Goal: Task Accomplishment & Management: Manage account settings

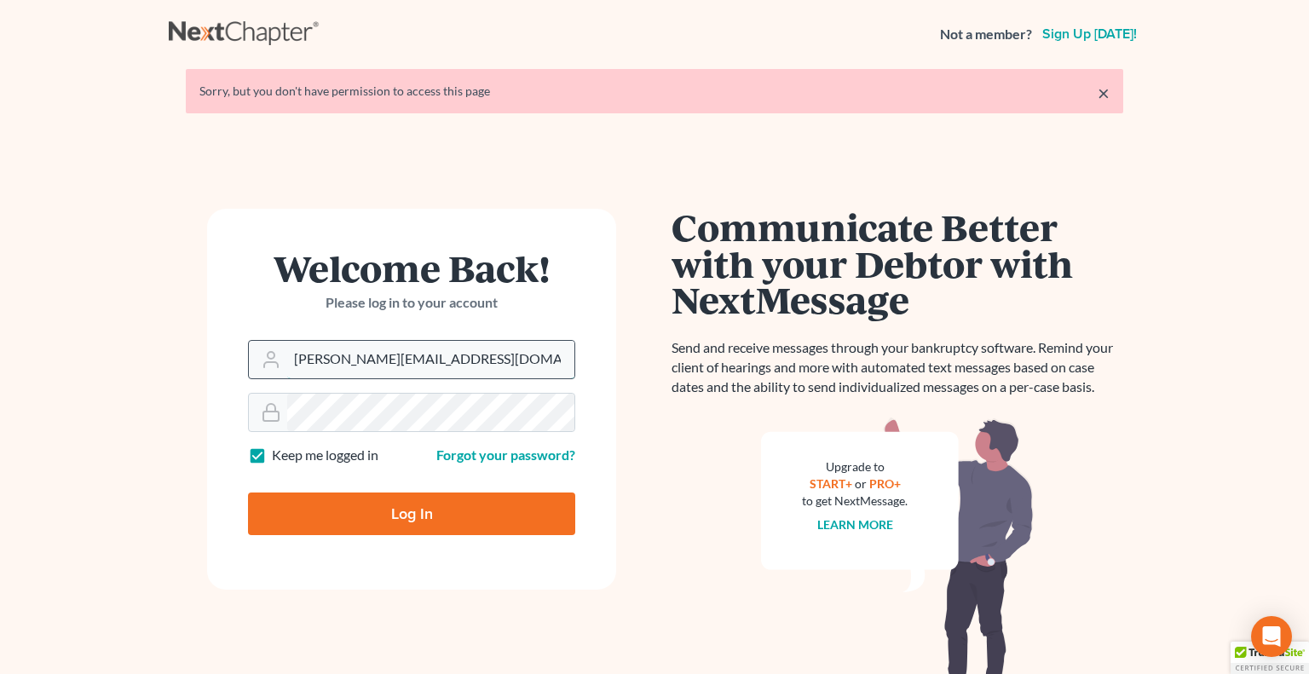
click at [420, 361] on input "[PERSON_NAME][EMAIL_ADDRESS][DOMAIN_NAME]" at bounding box center [430, 360] width 287 height 38
type input "[PERSON_NAME][EMAIL_ADDRESS][DOMAIN_NAME]"
click at [424, 517] on input "Log In" at bounding box center [411, 514] width 327 height 43
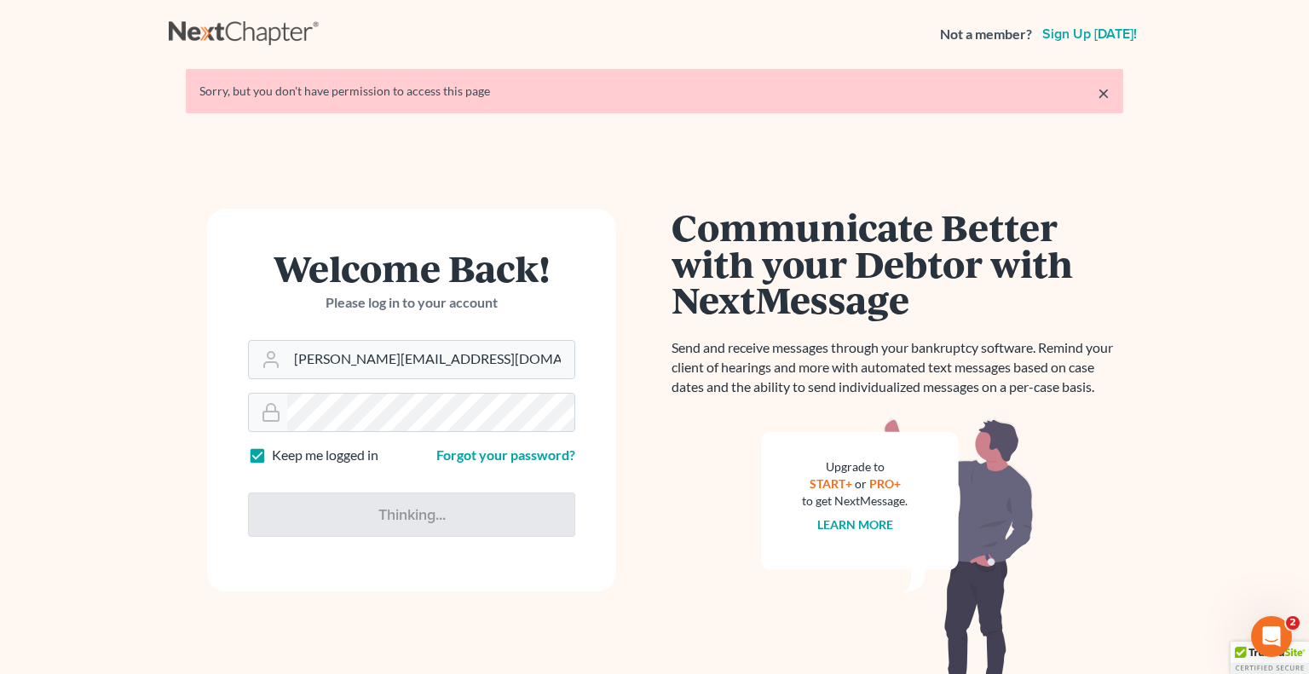
type input "Thinking..."
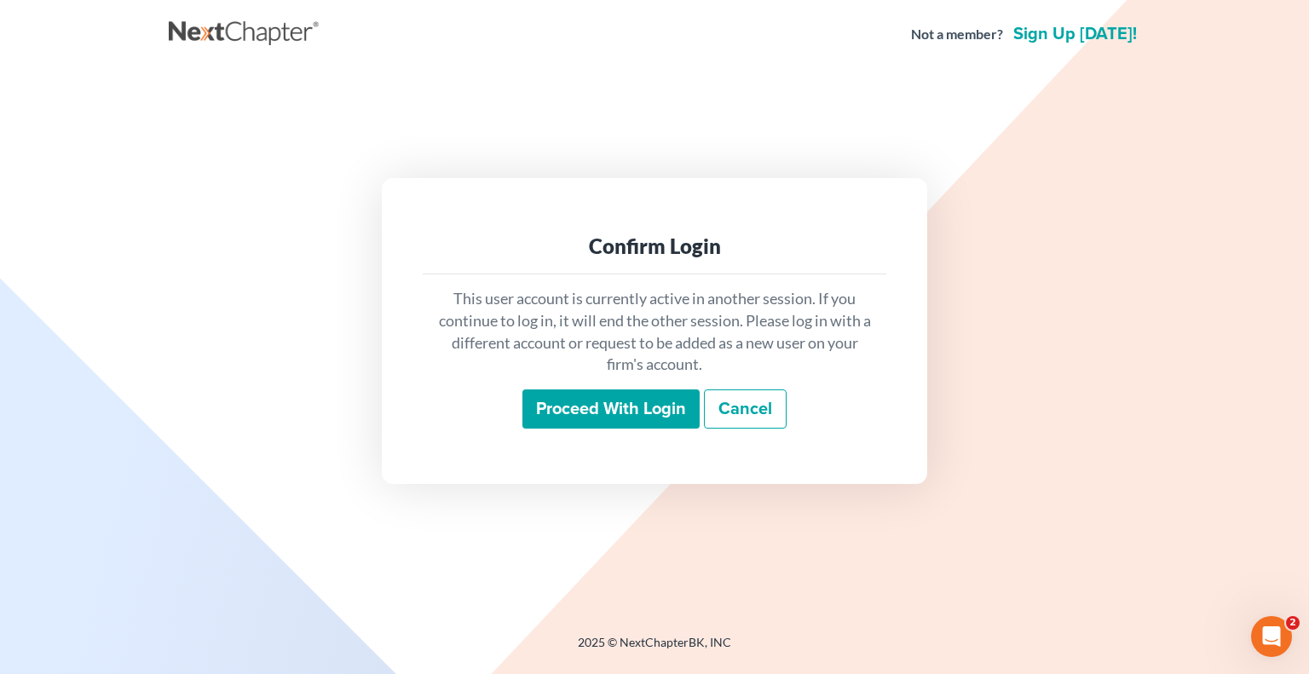
click at [629, 409] on input "Proceed with login" at bounding box center [610, 409] width 177 height 39
